Goal: Information Seeking & Learning: Learn about a topic

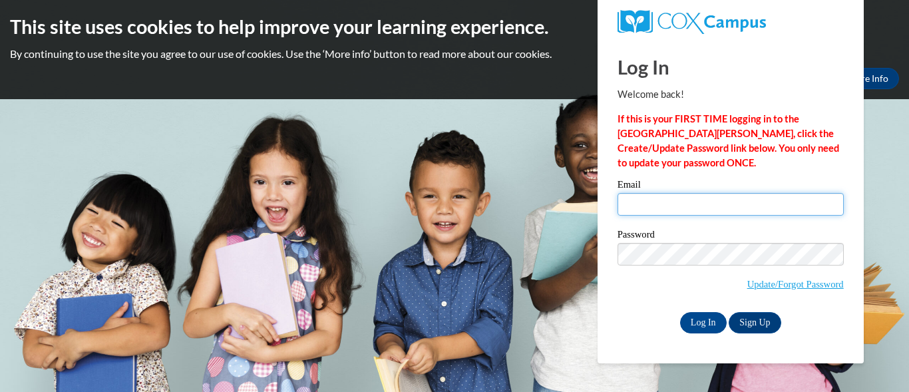
type input "eastershine1997@gmail.com"
drag, startPoint x: 704, startPoint y: 203, endPoint x: 608, endPoint y: 198, distance: 95.3
click at [608, 198] on div "Please enter your email! Please enter your password! Email eastershine1997@gmai…" at bounding box center [731, 256] width 246 height 153
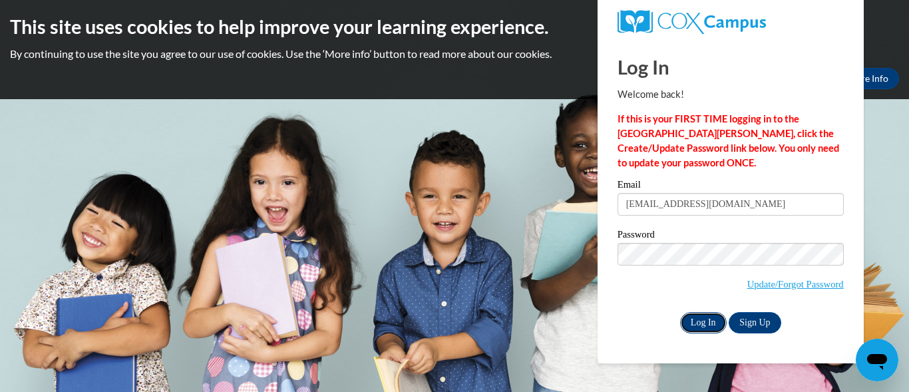
click at [699, 326] on input "Log In" at bounding box center [703, 322] width 47 height 21
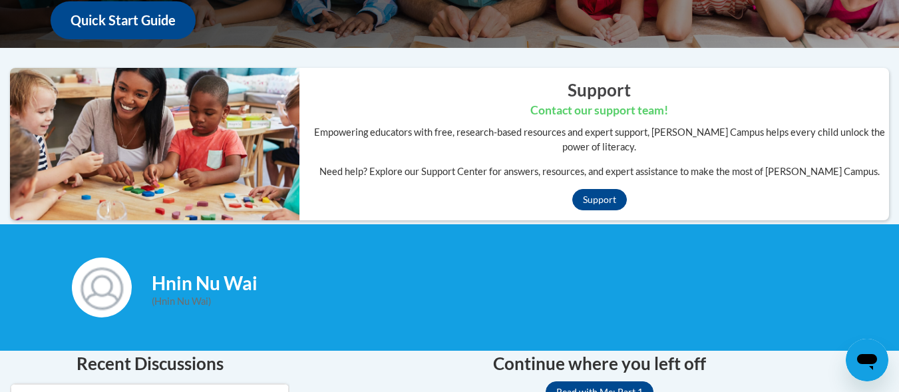
scroll to position [399, 0]
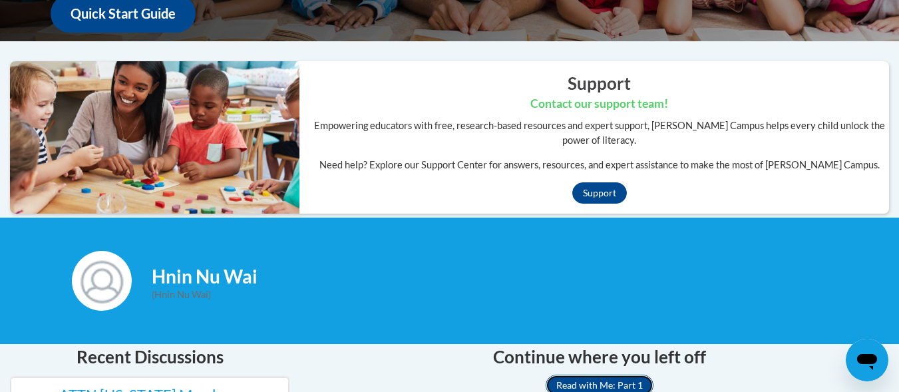
click at [608, 375] on link "Read with Me: Part 1" at bounding box center [600, 385] width 108 height 21
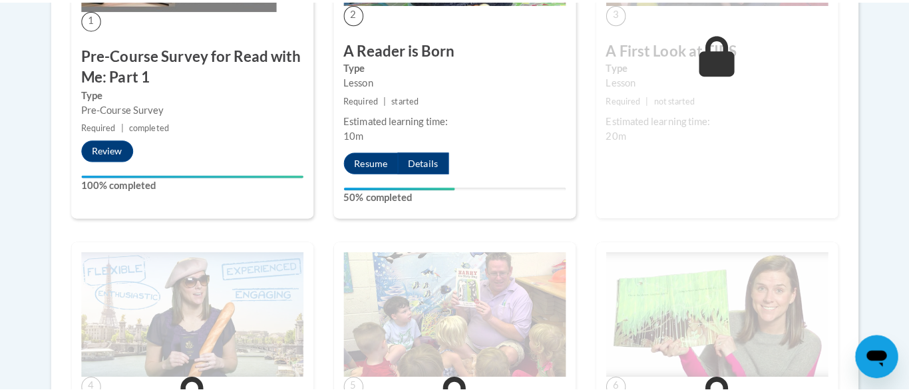
scroll to position [1134, 0]
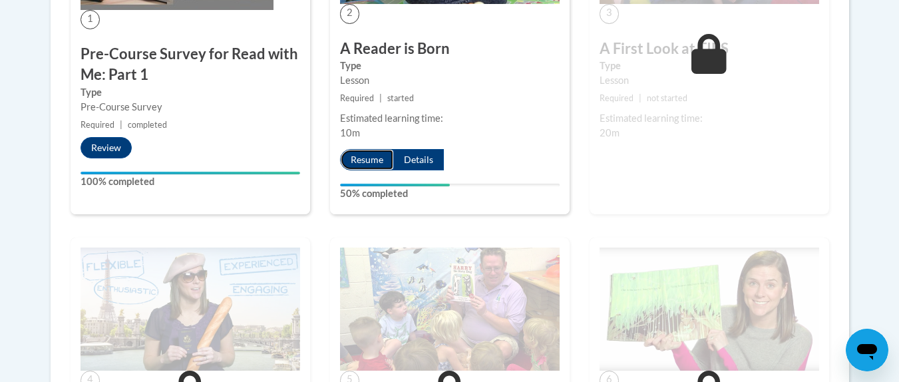
click at [366, 170] on button "Resume" at bounding box center [367, 159] width 54 height 21
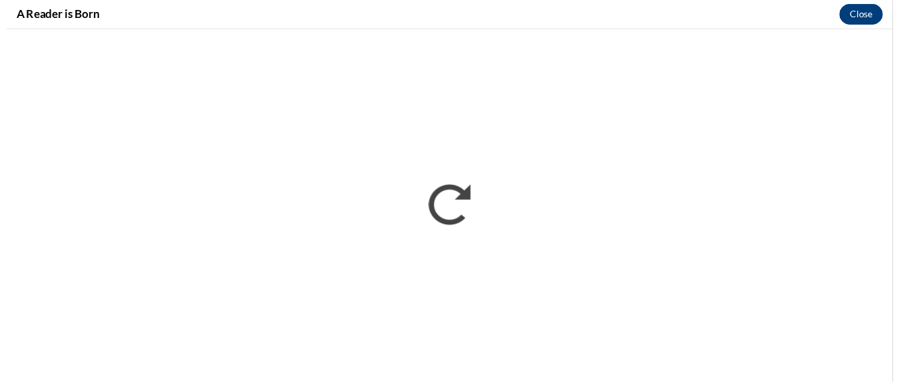
scroll to position [0, 0]
click at [880, 17] on button "Close" at bounding box center [877, 14] width 45 height 21
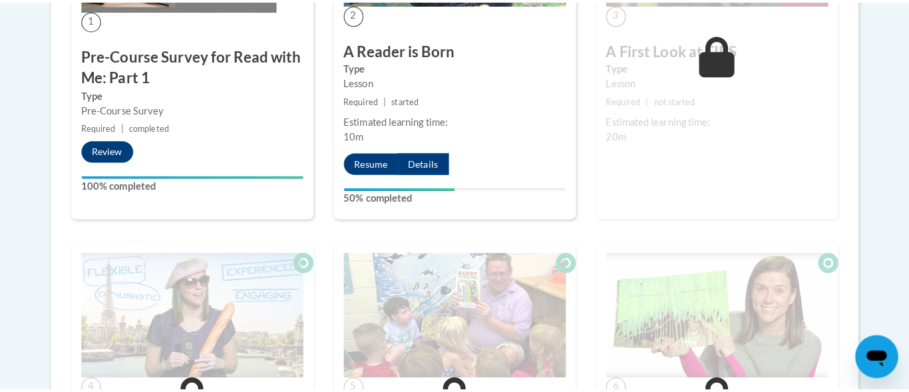
scroll to position [1160, 0]
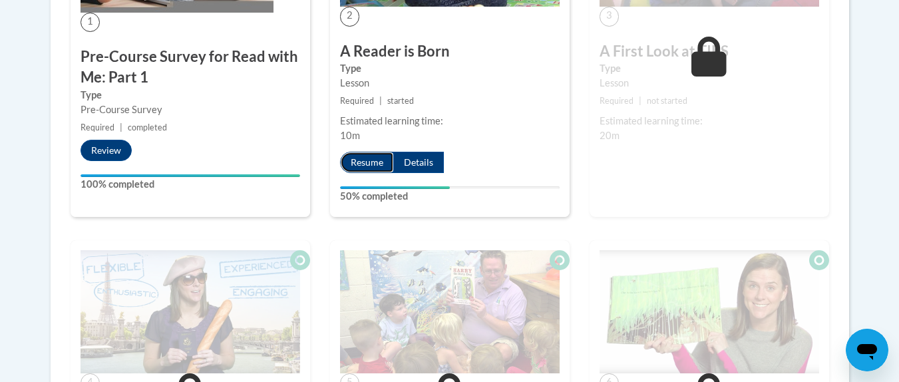
click at [371, 173] on button "Resume" at bounding box center [367, 162] width 54 height 21
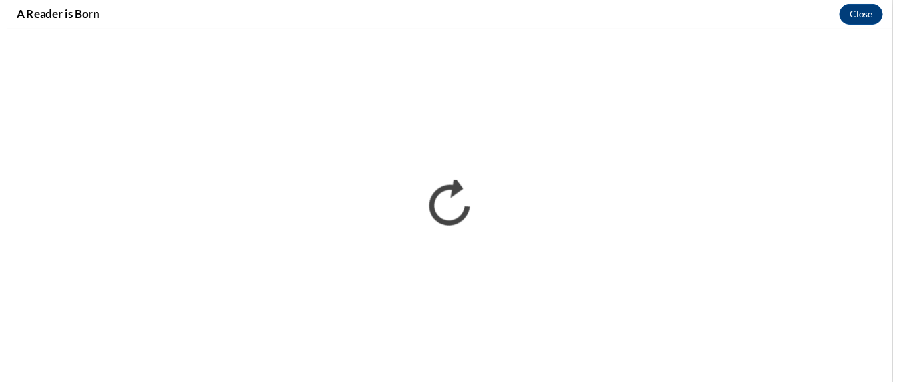
scroll to position [0, 0]
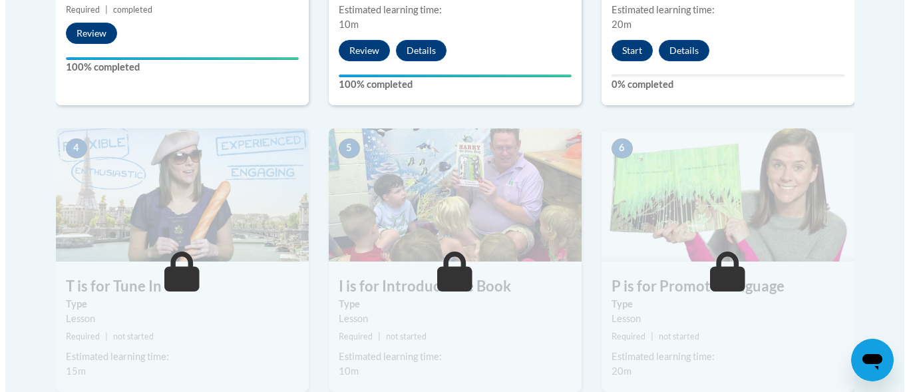
scroll to position [690, 0]
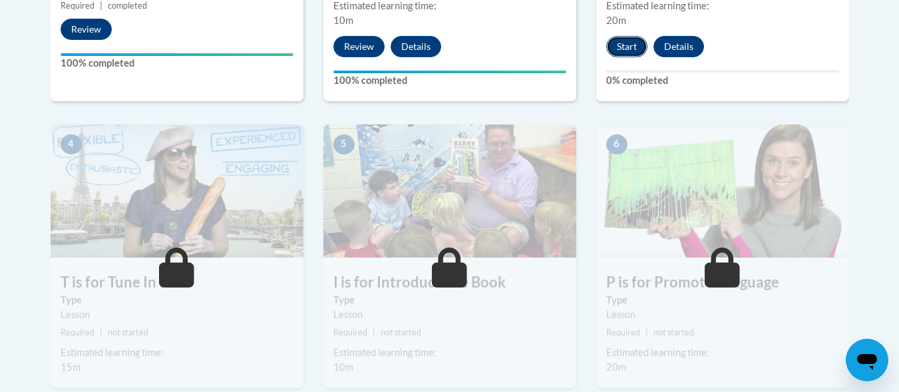
click at [629, 43] on button "Start" at bounding box center [626, 46] width 41 height 21
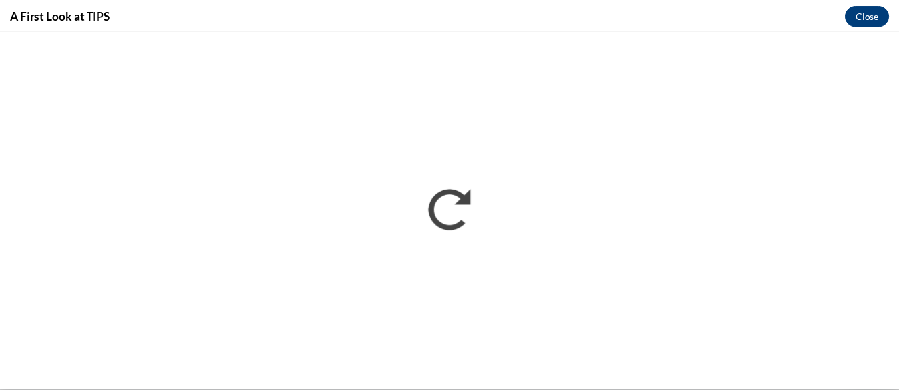
scroll to position [0, 0]
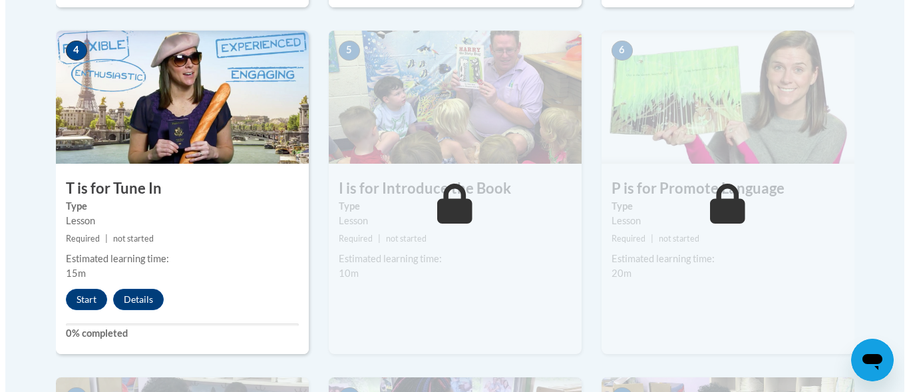
scroll to position [837, 0]
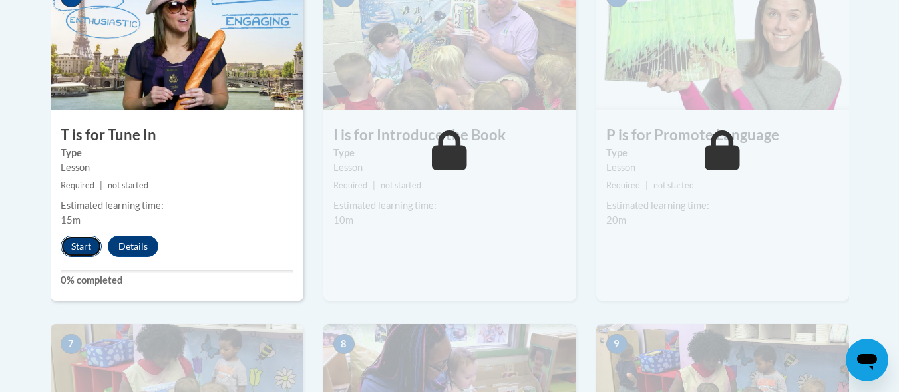
click at [78, 242] on button "Start" at bounding box center [81, 246] width 41 height 21
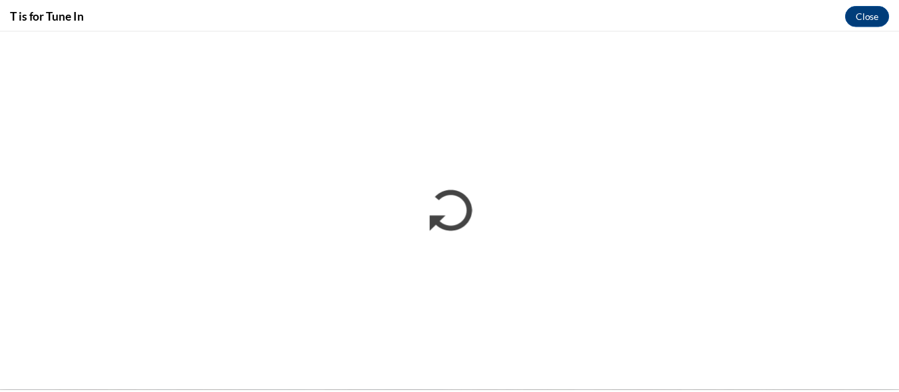
scroll to position [0, 0]
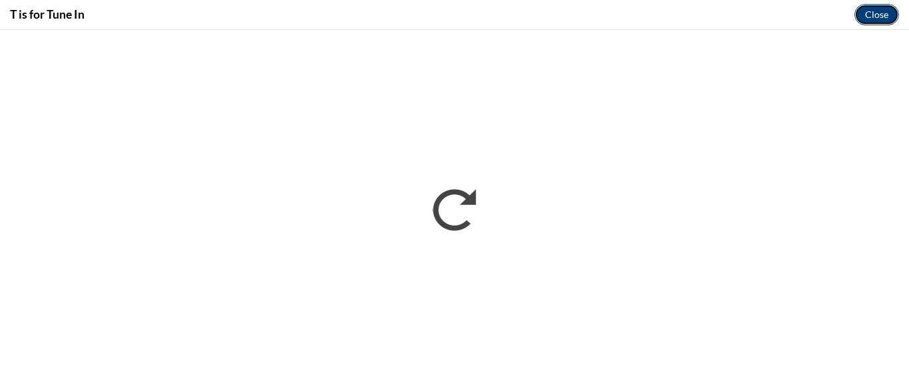
click at [877, 17] on button "Close" at bounding box center [877, 14] width 45 height 21
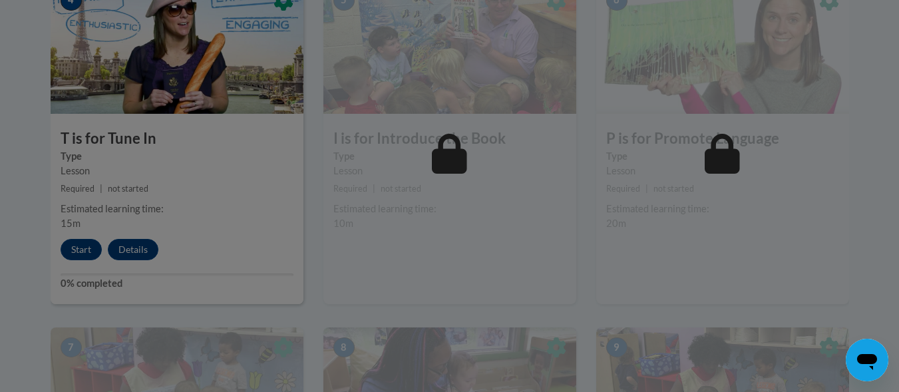
scroll to position [845, 0]
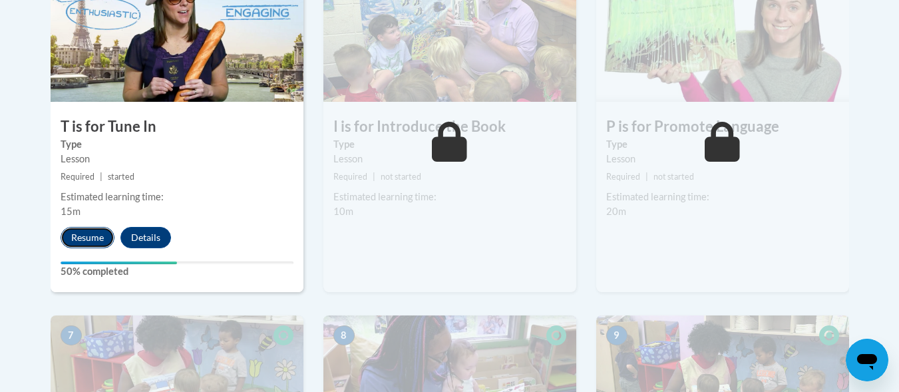
click at [85, 236] on button "Resume" at bounding box center [88, 237] width 54 height 21
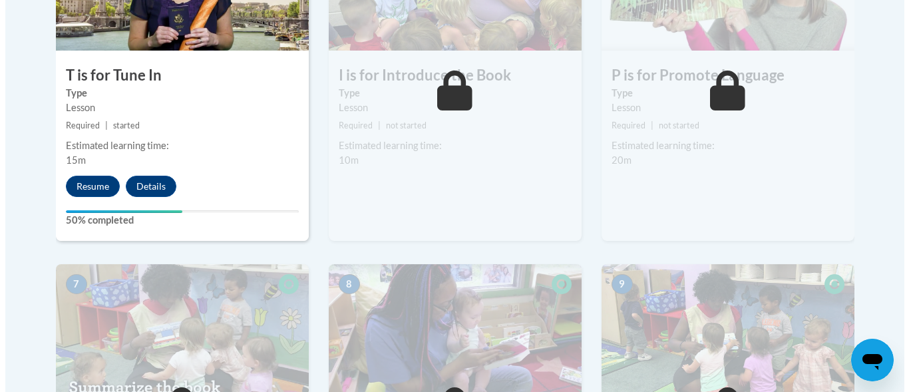
scroll to position [892, 0]
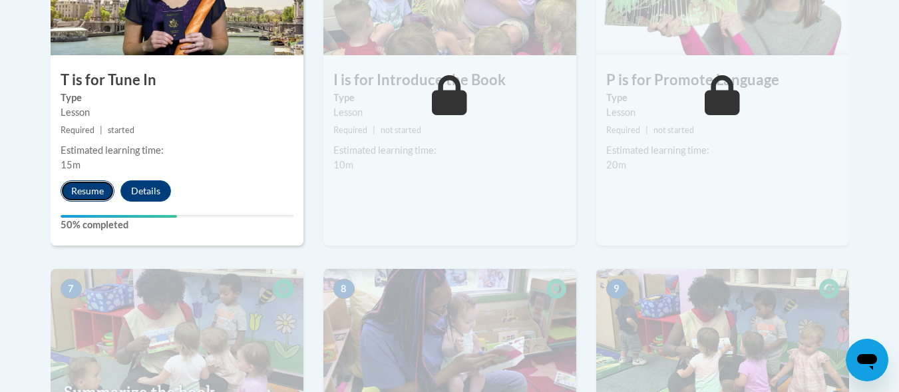
click at [88, 199] on button "Resume" at bounding box center [88, 190] width 54 height 21
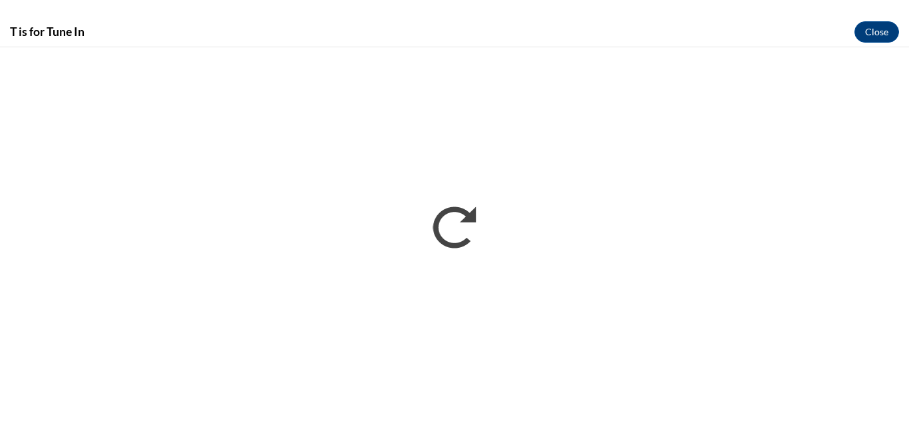
scroll to position [0, 0]
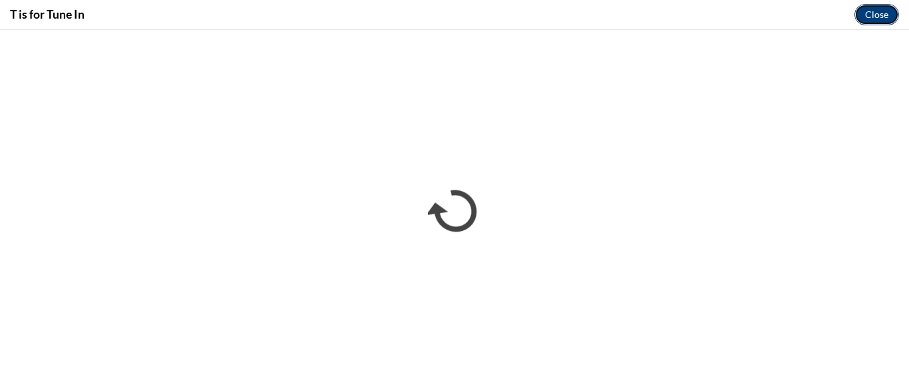
click at [883, 9] on button "Close" at bounding box center [877, 14] width 45 height 21
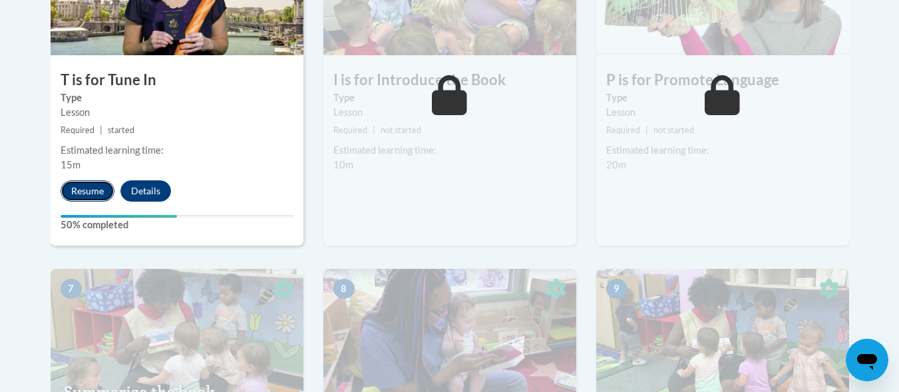
click at [86, 183] on button "Resume" at bounding box center [88, 190] width 54 height 21
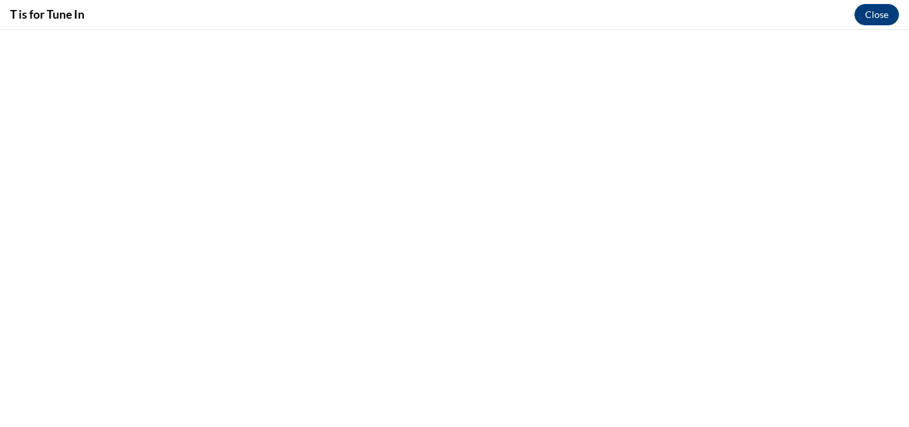
scroll to position [690, 0]
